Goal: Browse casually

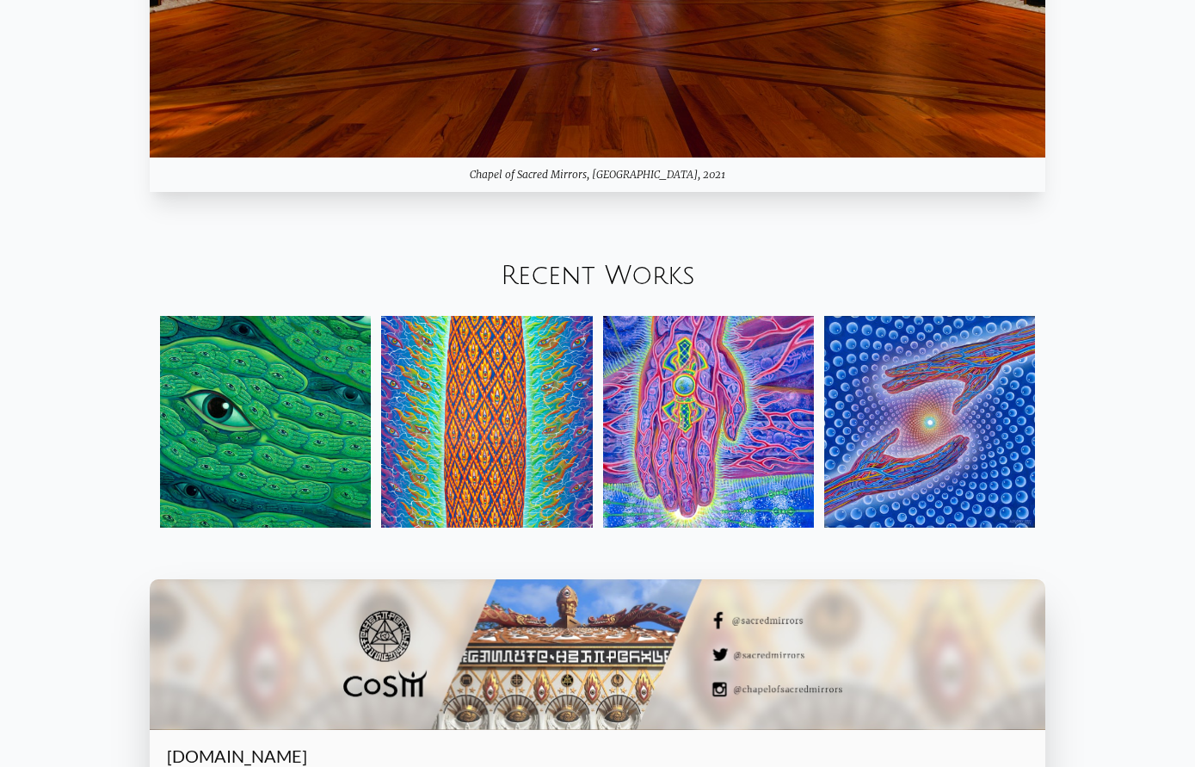
scroll to position [2123, 0]
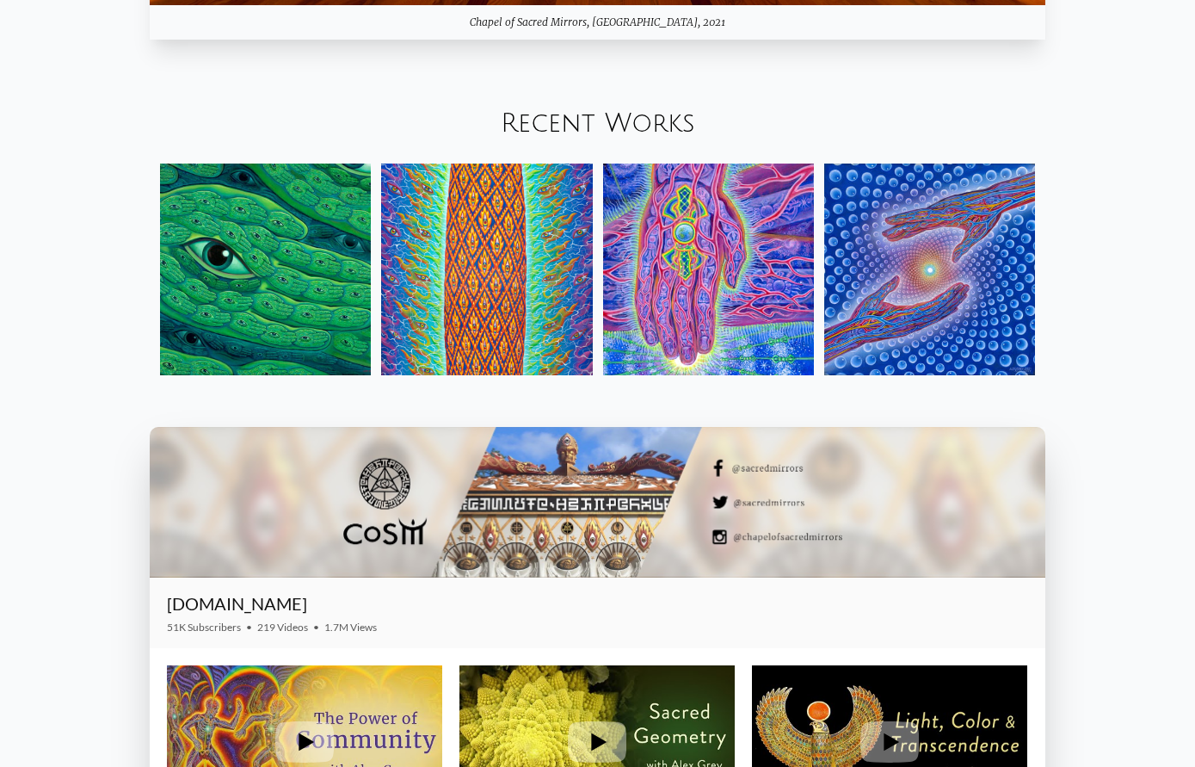
click at [920, 313] on img at bounding box center [929, 268] width 211 height 211
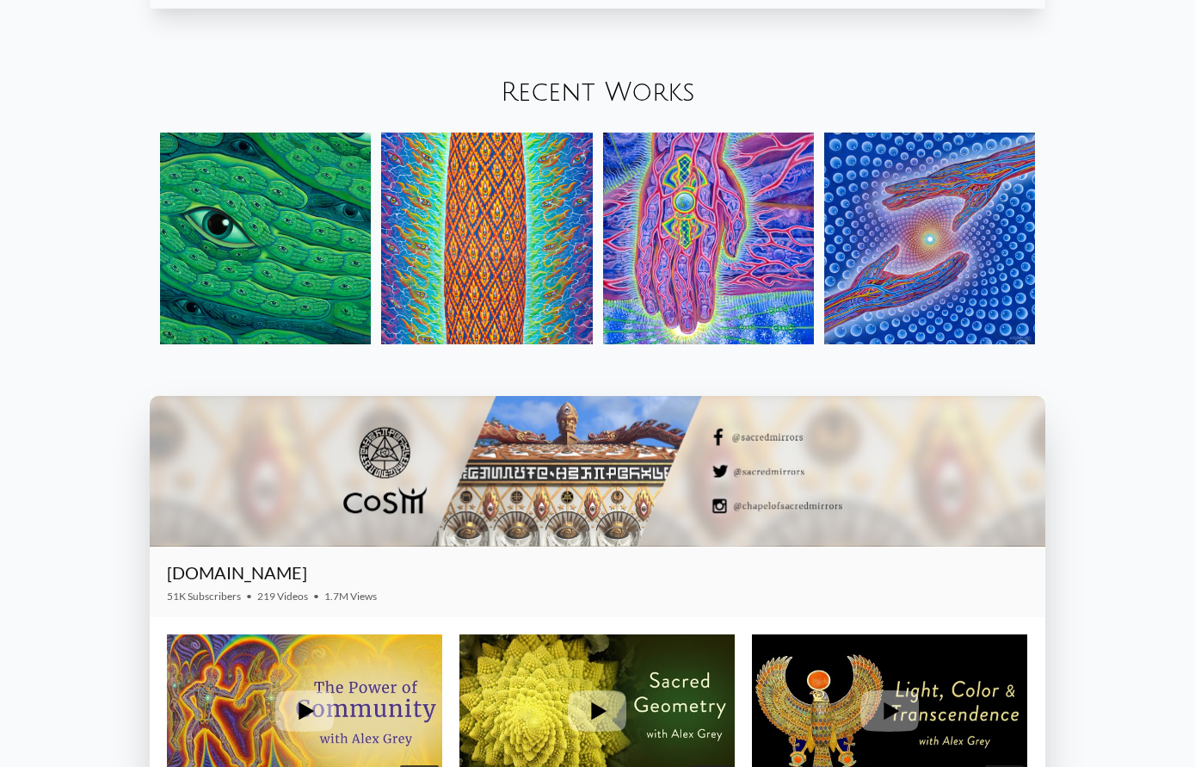
click at [296, 252] on img at bounding box center [265, 237] width 211 height 211
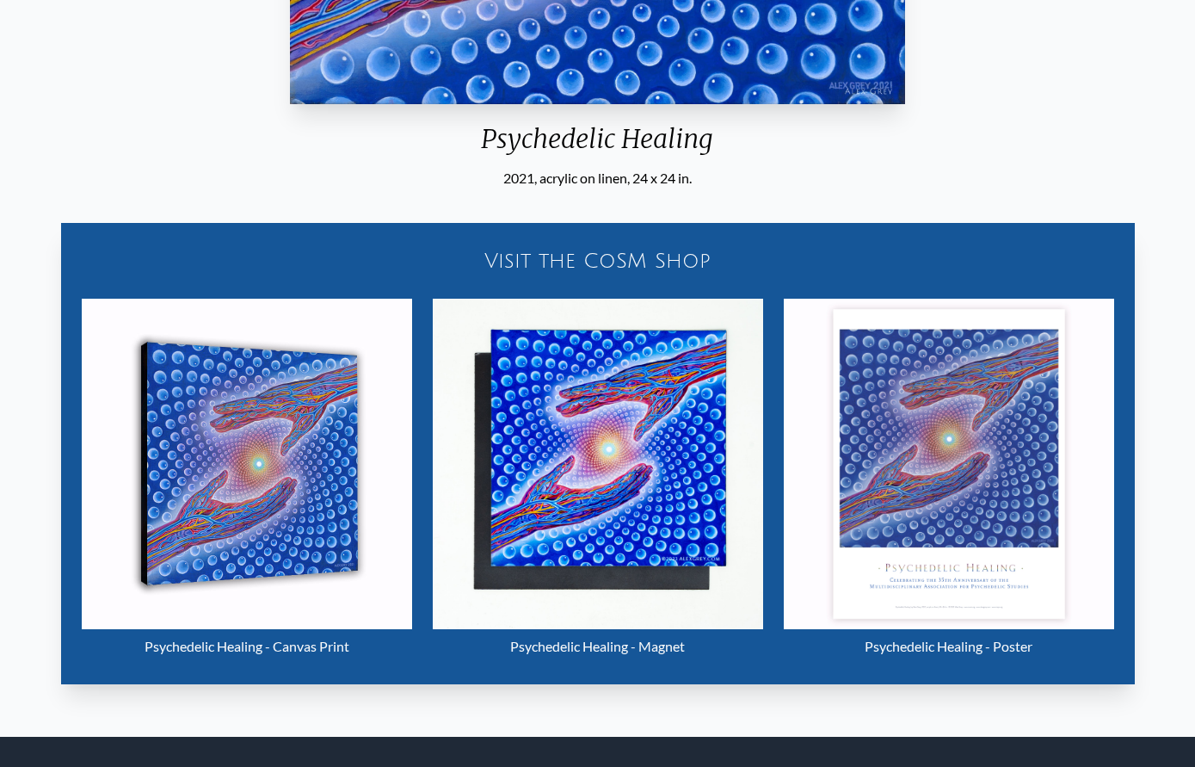
scroll to position [811, 0]
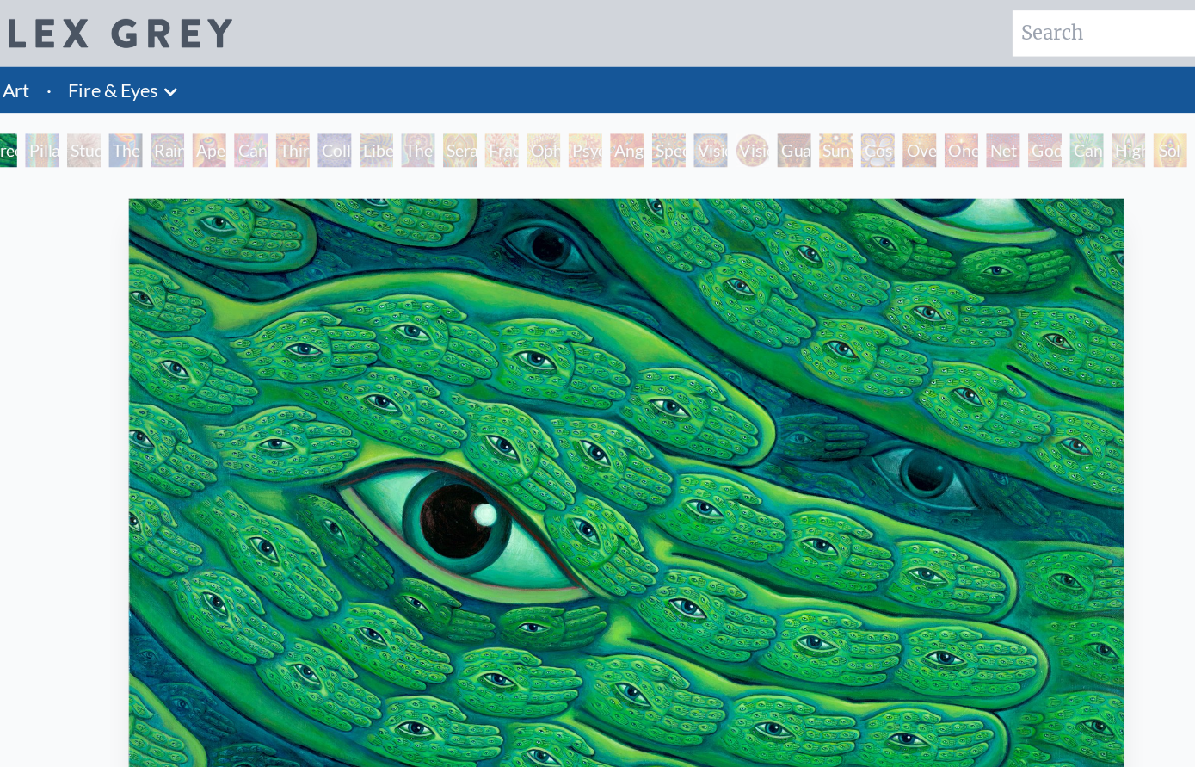
click at [102, 129] on div "Pillar of Awareness" at bounding box center [116, 124] width 28 height 28
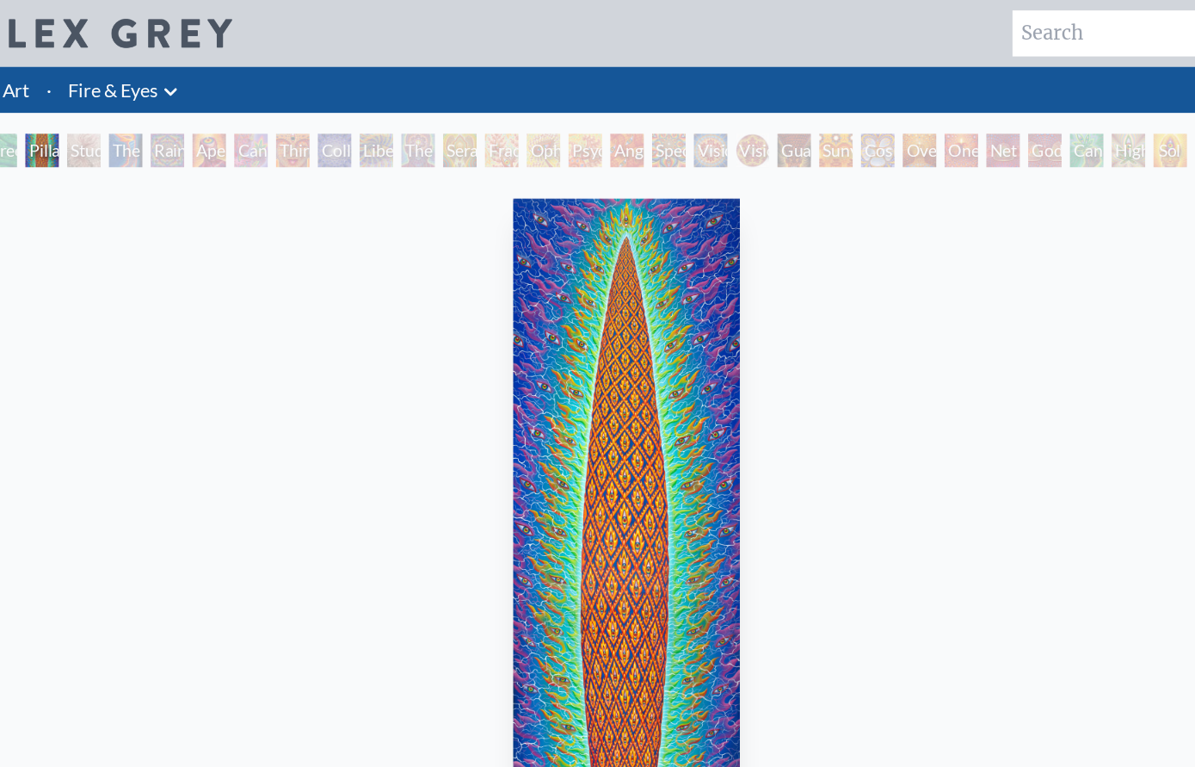
click at [137, 132] on div "Study for the Great Turn" at bounding box center [151, 124] width 28 height 28
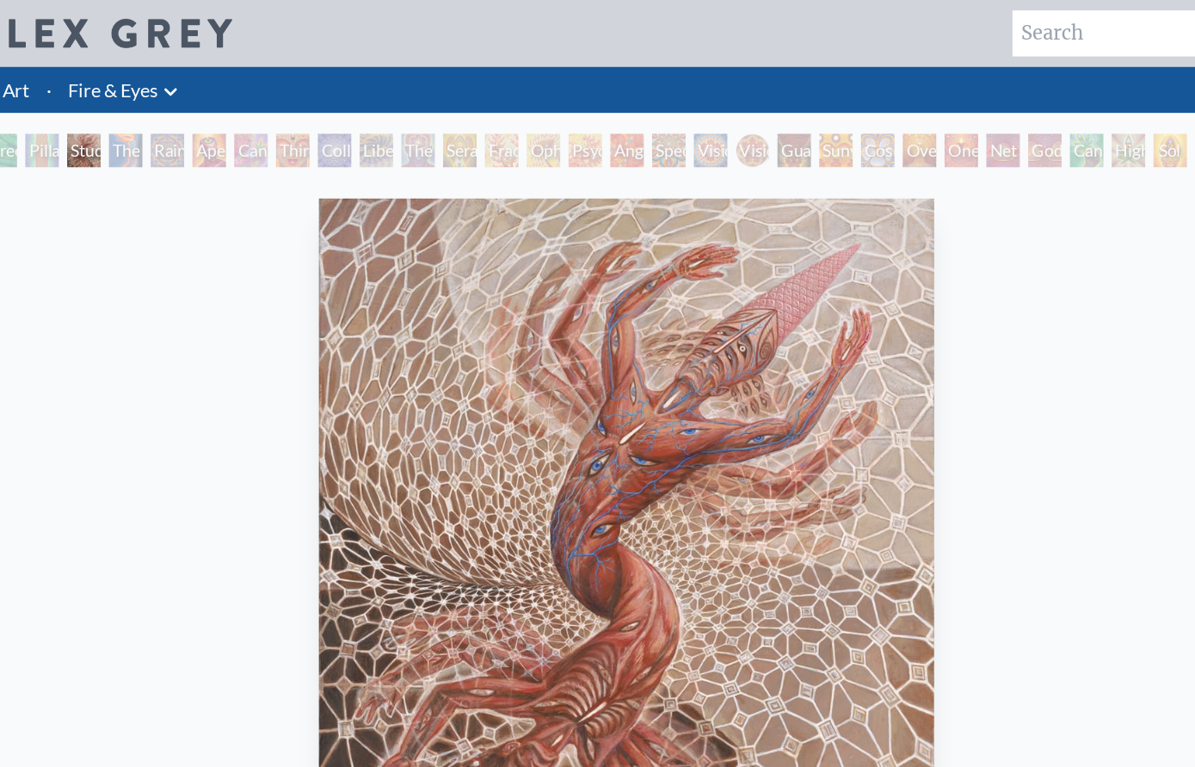
click at [171, 121] on div "The Torch" at bounding box center [185, 124] width 28 height 28
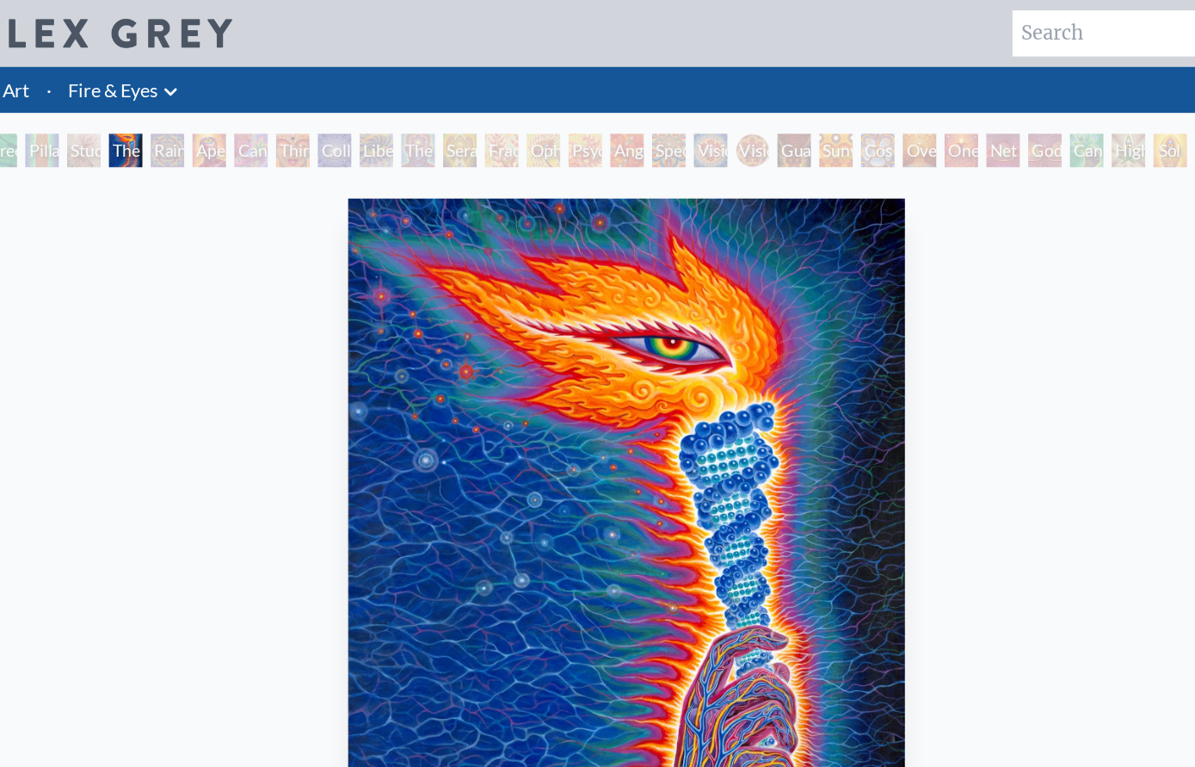
click at [206, 120] on div "Rainbow Eye Ripple" at bounding box center [220, 124] width 28 height 28
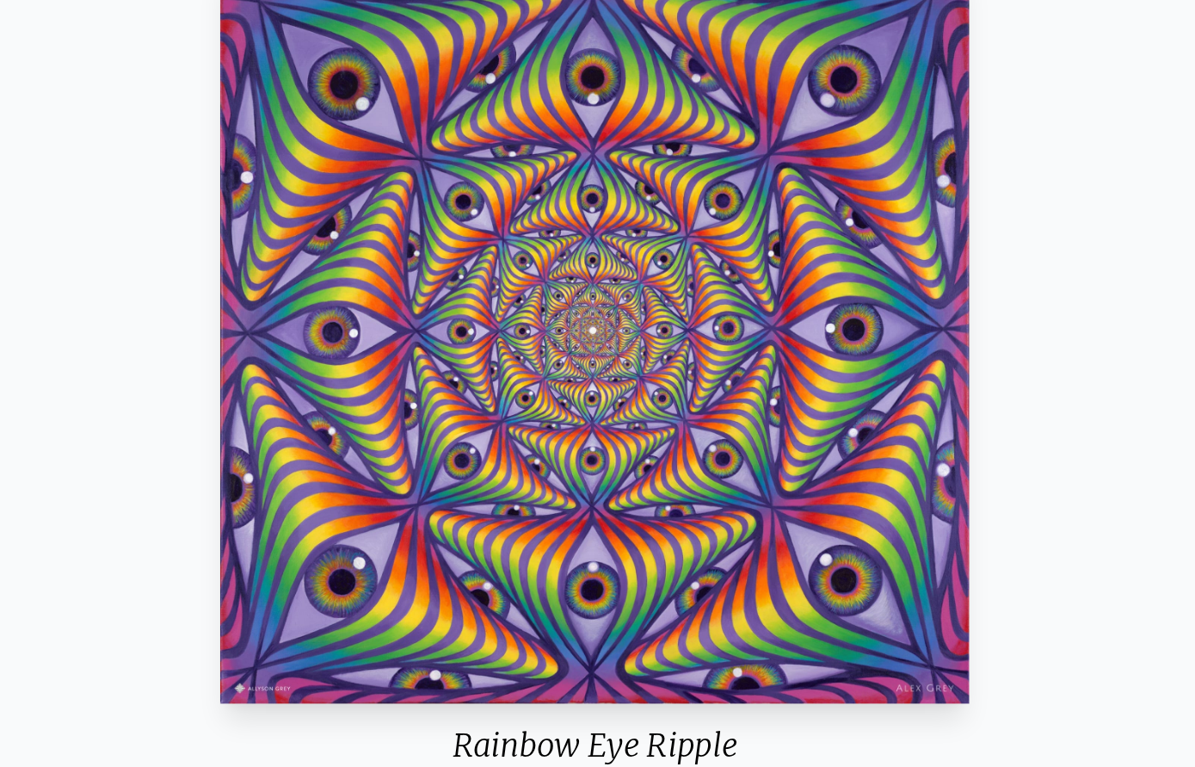
scroll to position [89, 0]
